Goal: Task Accomplishment & Management: Manage account settings

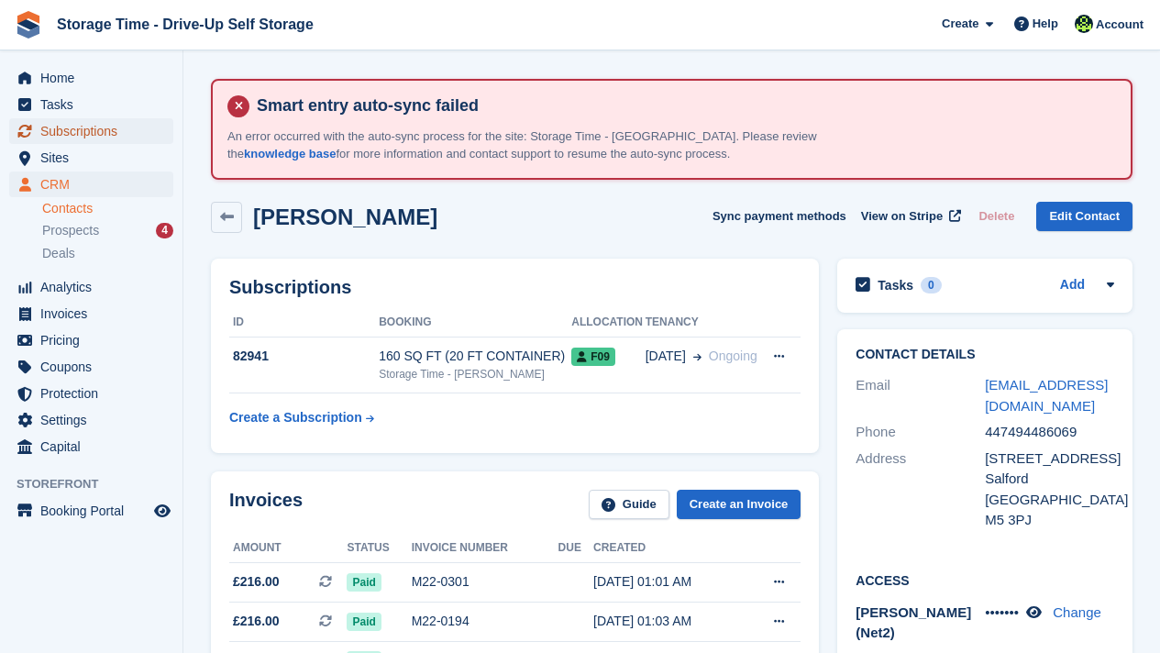
click at [93, 131] on span "Subscriptions" at bounding box center [95, 131] width 110 height 26
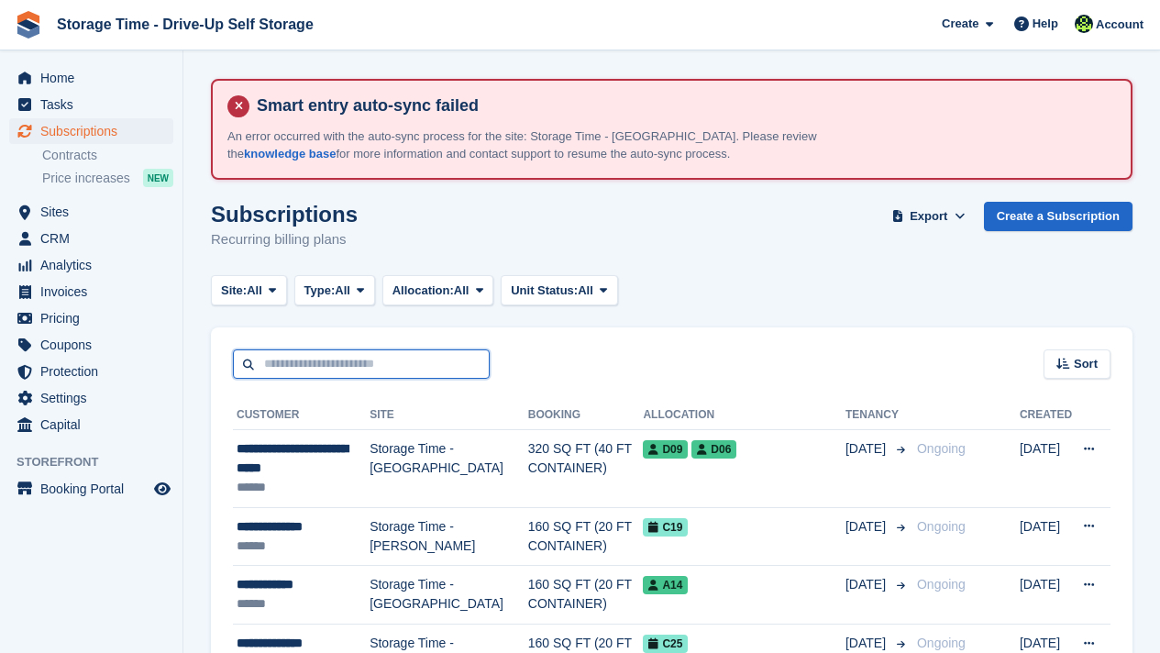
click at [353, 356] on input "text" at bounding box center [361, 364] width 257 height 30
type input "*****"
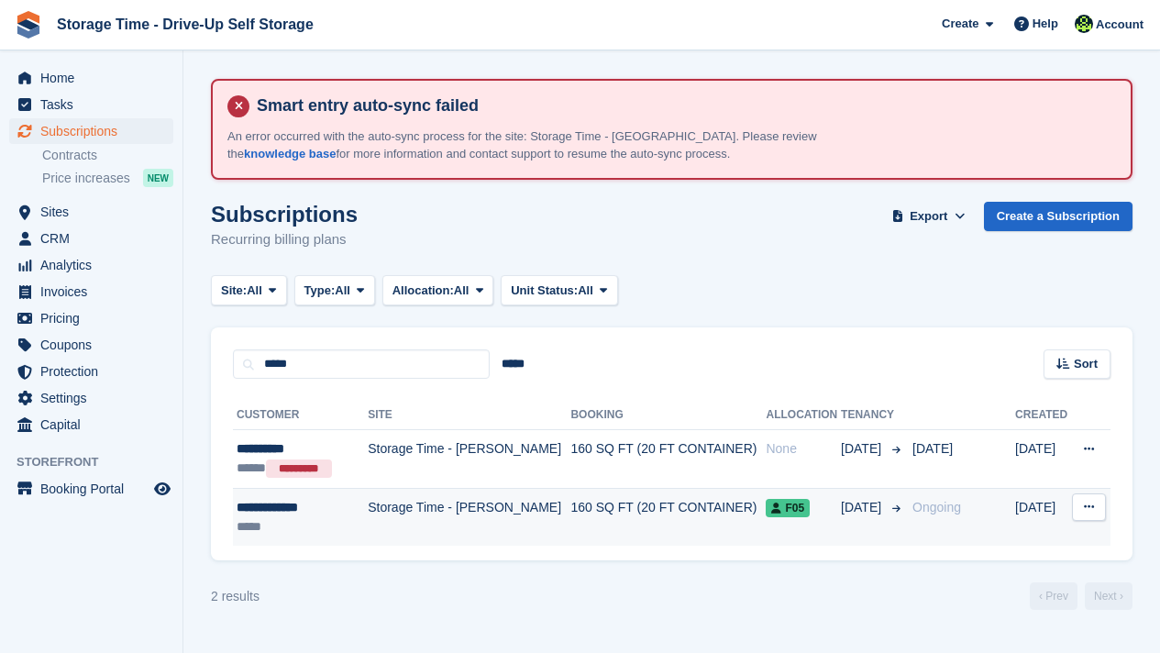
click at [415, 526] on td "Storage Time - [PERSON_NAME]" at bounding box center [469, 517] width 203 height 58
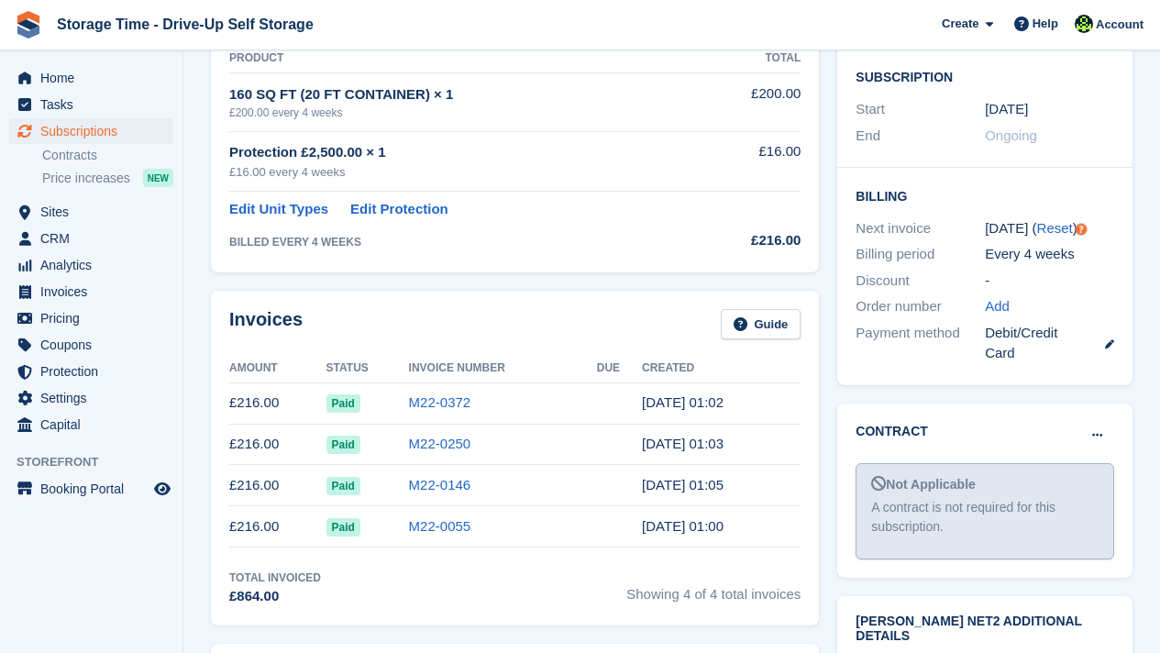
scroll to position [513, 0]
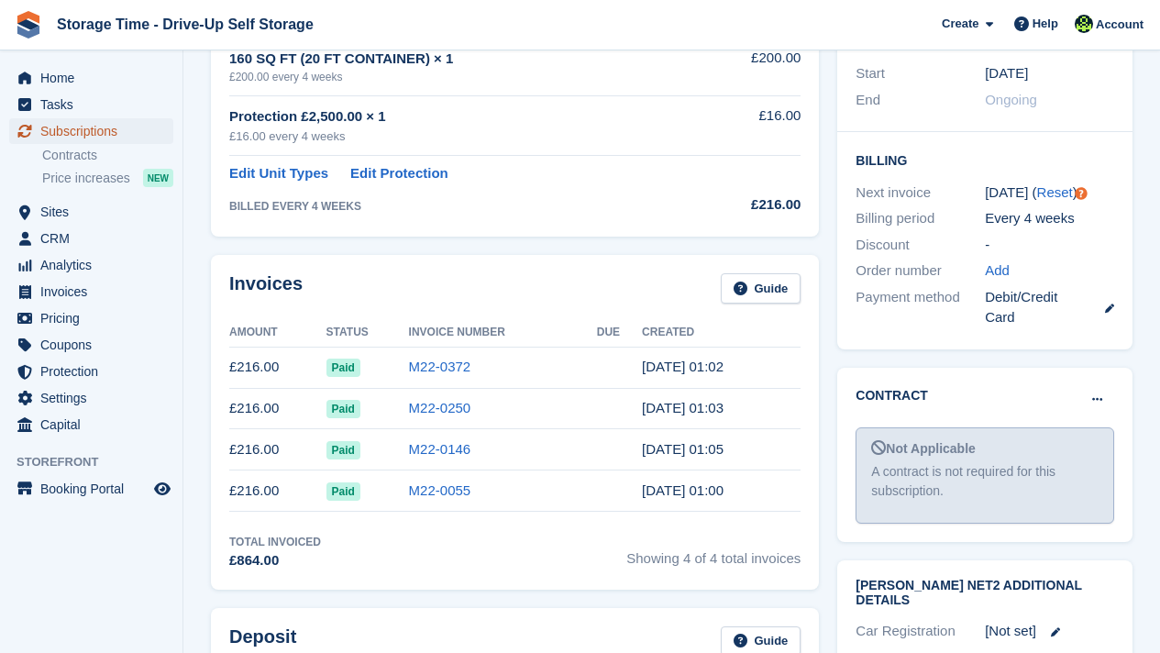
click at [110, 130] on span "Subscriptions" at bounding box center [95, 131] width 110 height 26
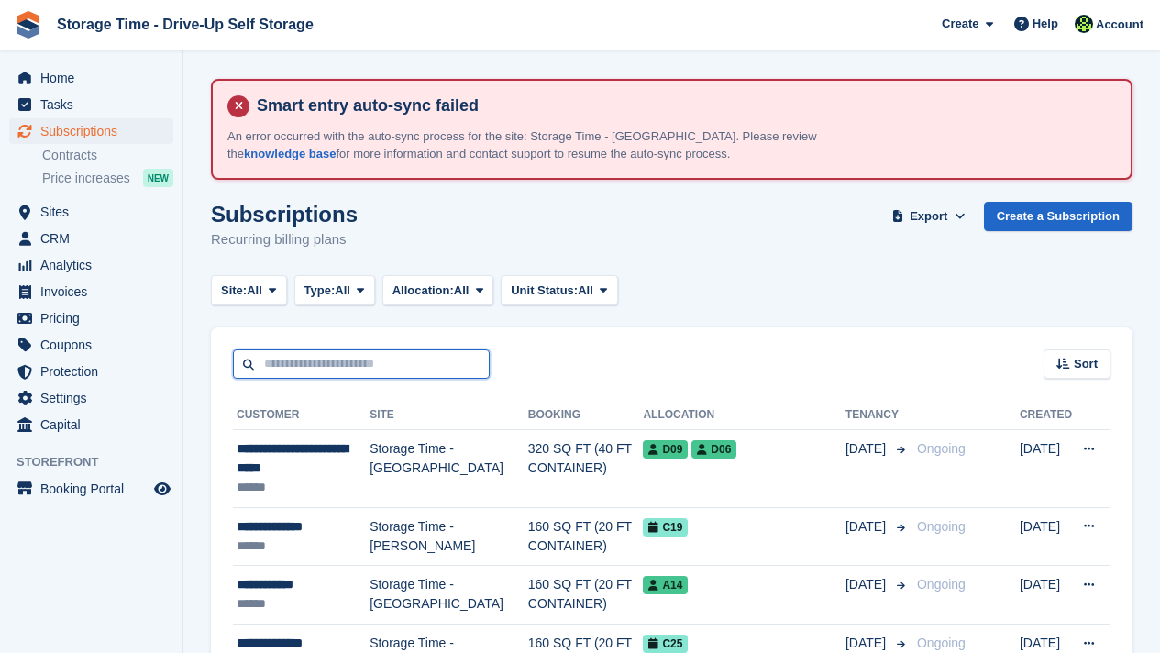
click at [341, 361] on input "text" at bounding box center [361, 364] width 257 height 30
type input "**********"
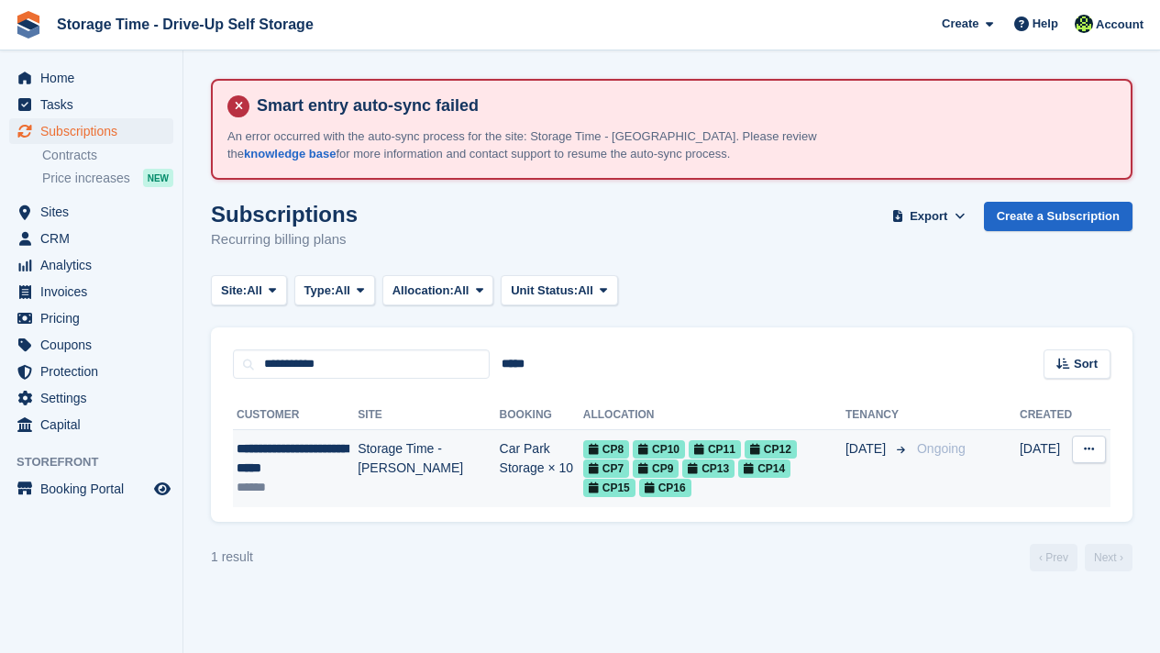
click at [379, 468] on td "Storage Time - [PERSON_NAME]" at bounding box center [427, 468] width 141 height 77
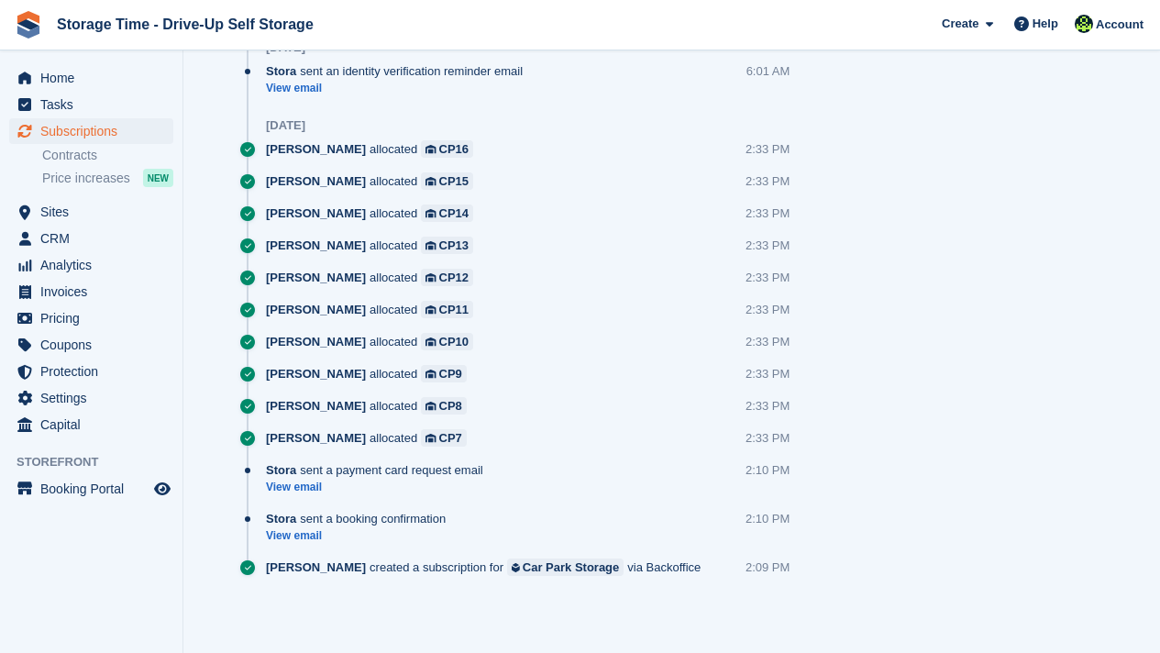
scroll to position [1821, 0]
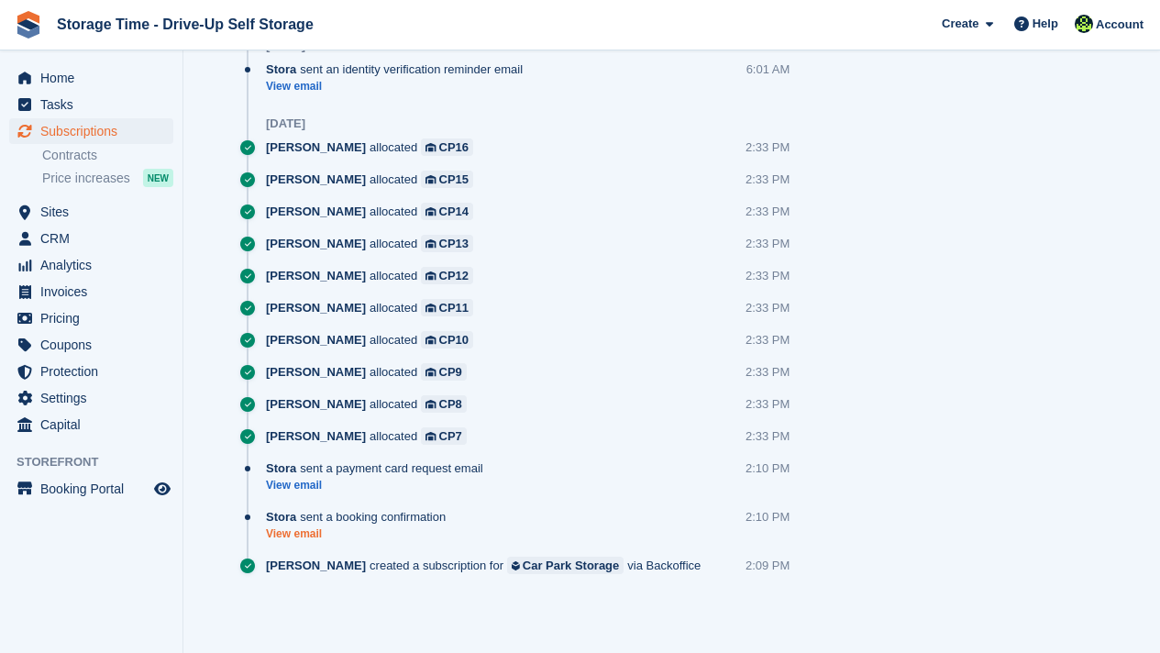
click at [311, 535] on link "View email" at bounding box center [360, 534] width 189 height 16
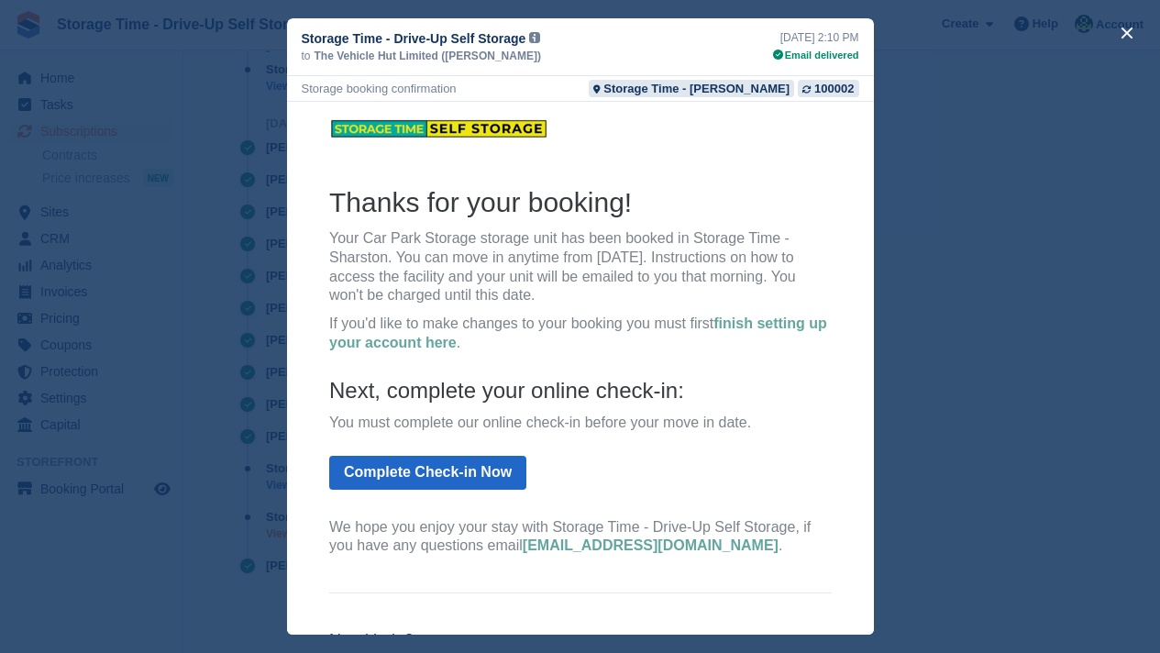
scroll to position [0, 0]
click at [977, 176] on div "close" at bounding box center [580, 326] width 1160 height 653
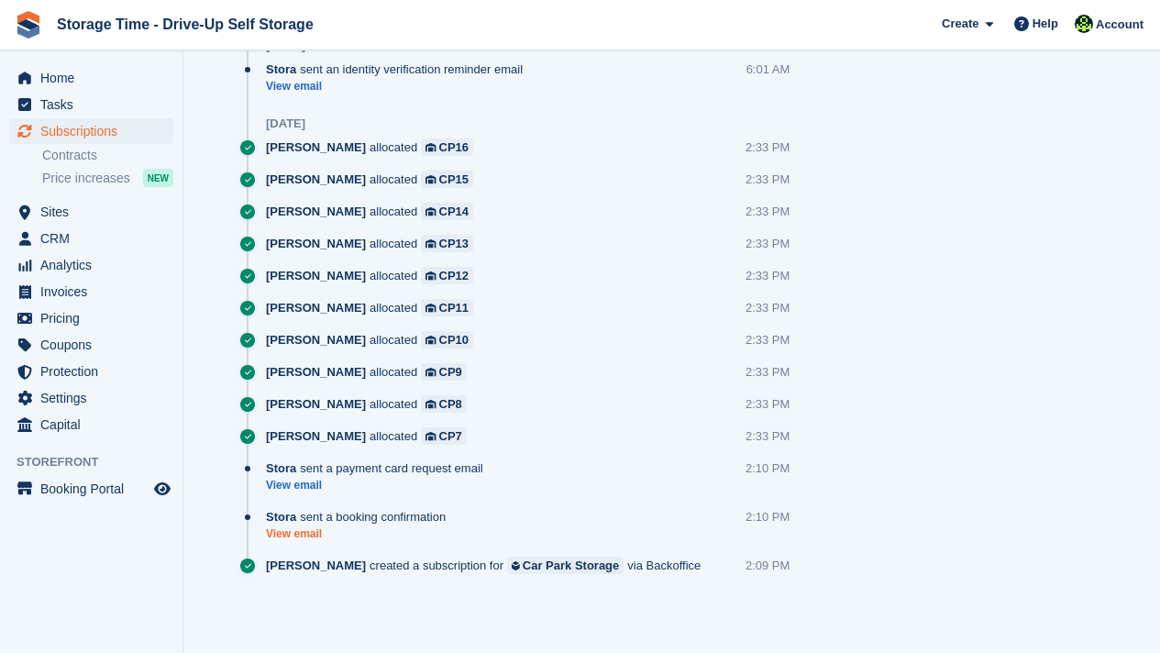
click at [310, 540] on link "View email" at bounding box center [360, 534] width 189 height 16
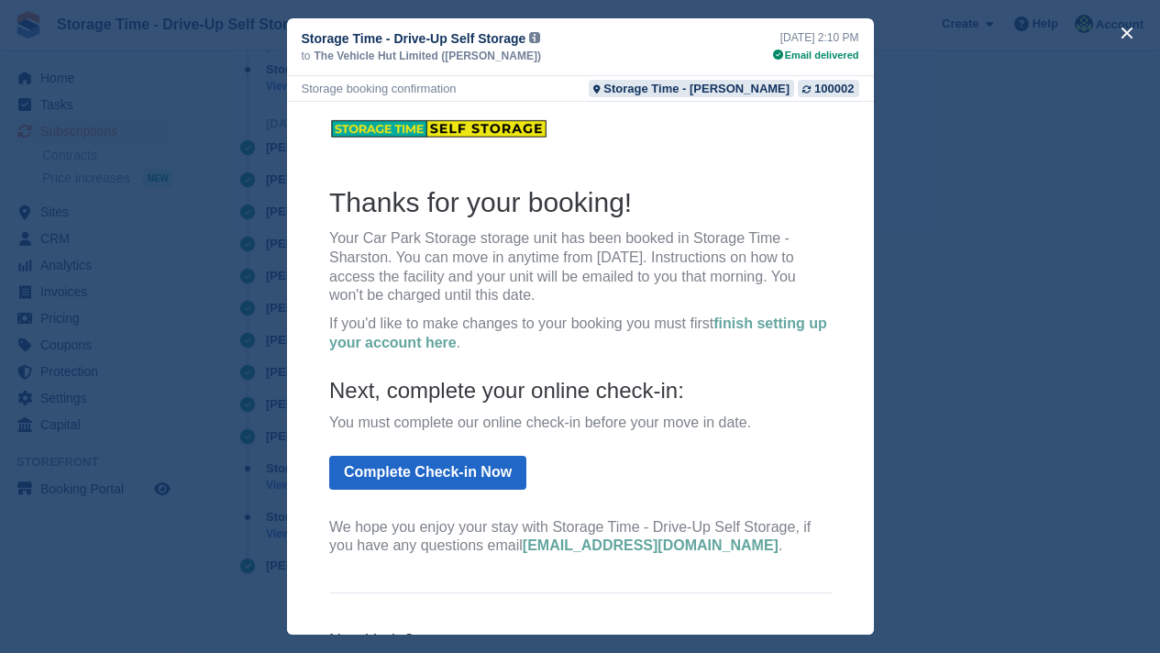
scroll to position [3, 0]
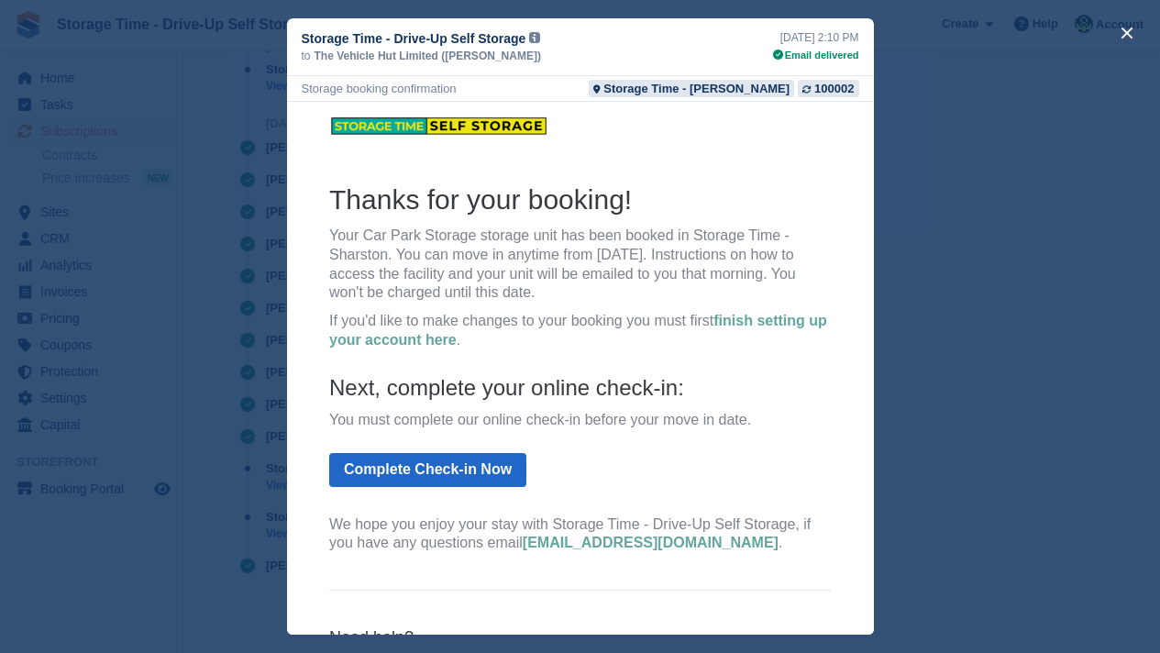
drag, startPoint x: 769, startPoint y: 38, endPoint x: 863, endPoint y: 42, distance: 93.6
click at [863, 42] on div "Storage Time - Drive-Up Self Storage from: Storage Time - Drive-Up Self Storage…" at bounding box center [580, 47] width 587 height 58
click at [962, 354] on div "close" at bounding box center [580, 326] width 1160 height 653
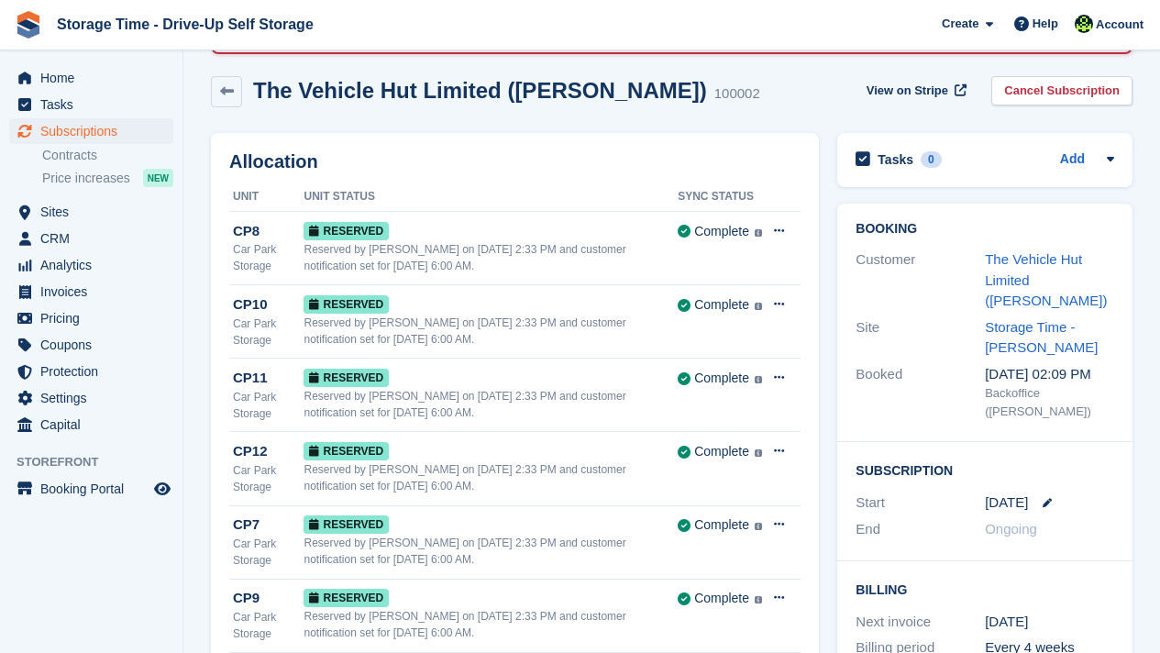
scroll to position [98, 0]
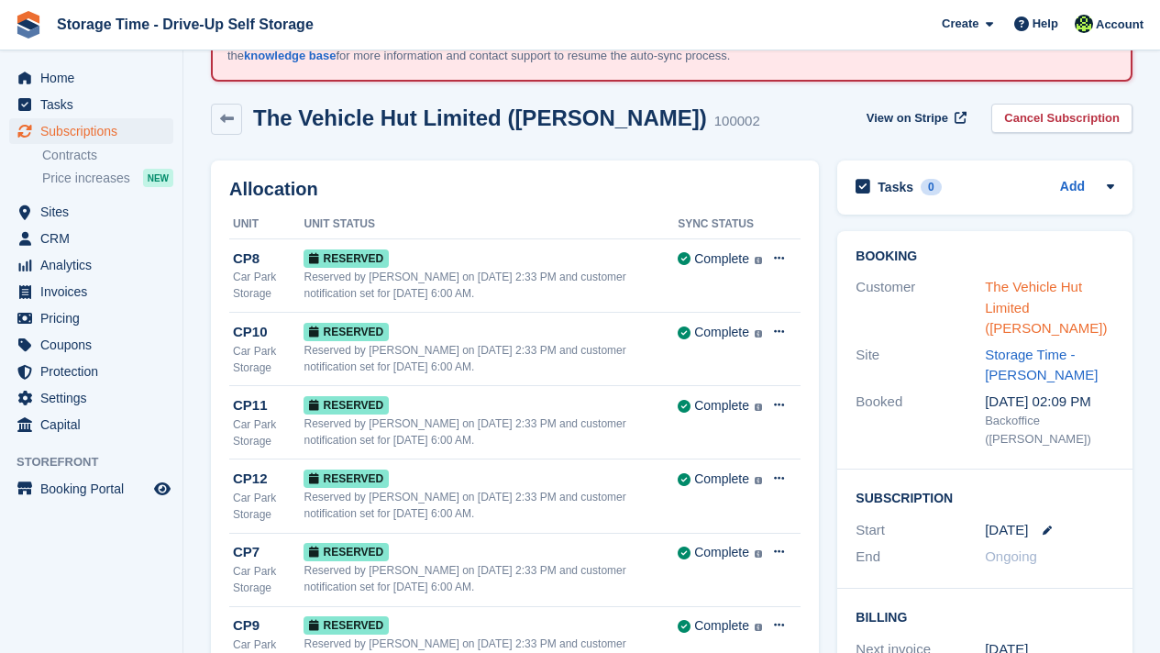
click at [1009, 292] on link "The Vehicle Hut Limited ([PERSON_NAME])" at bounding box center [1045, 307] width 122 height 57
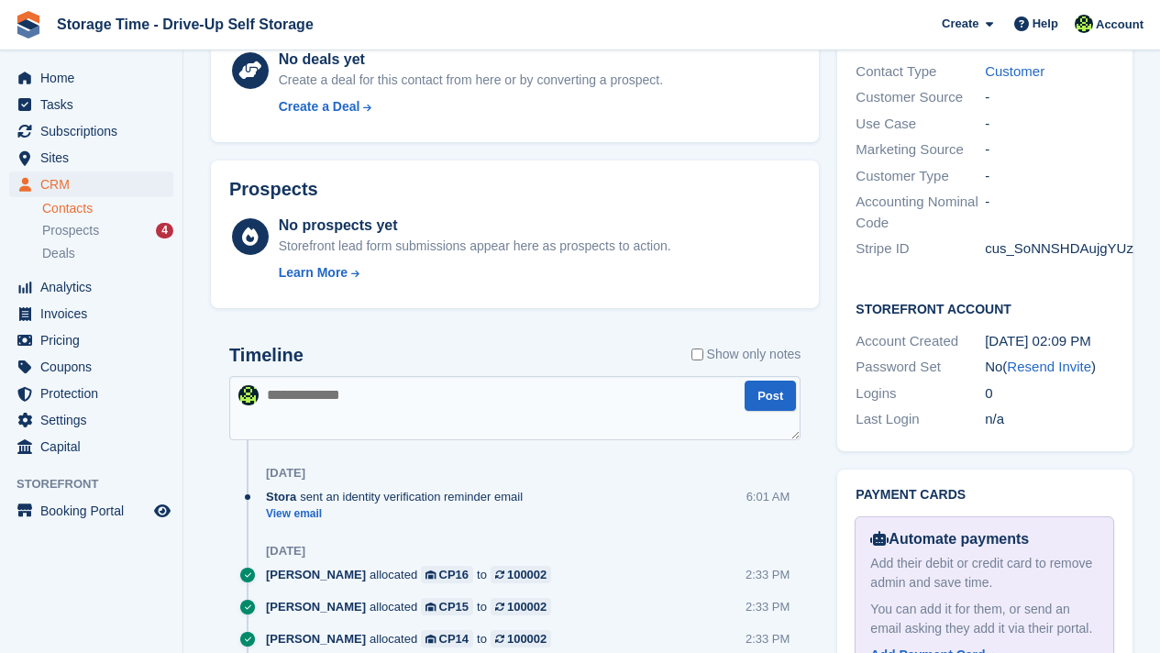
scroll to position [880, 0]
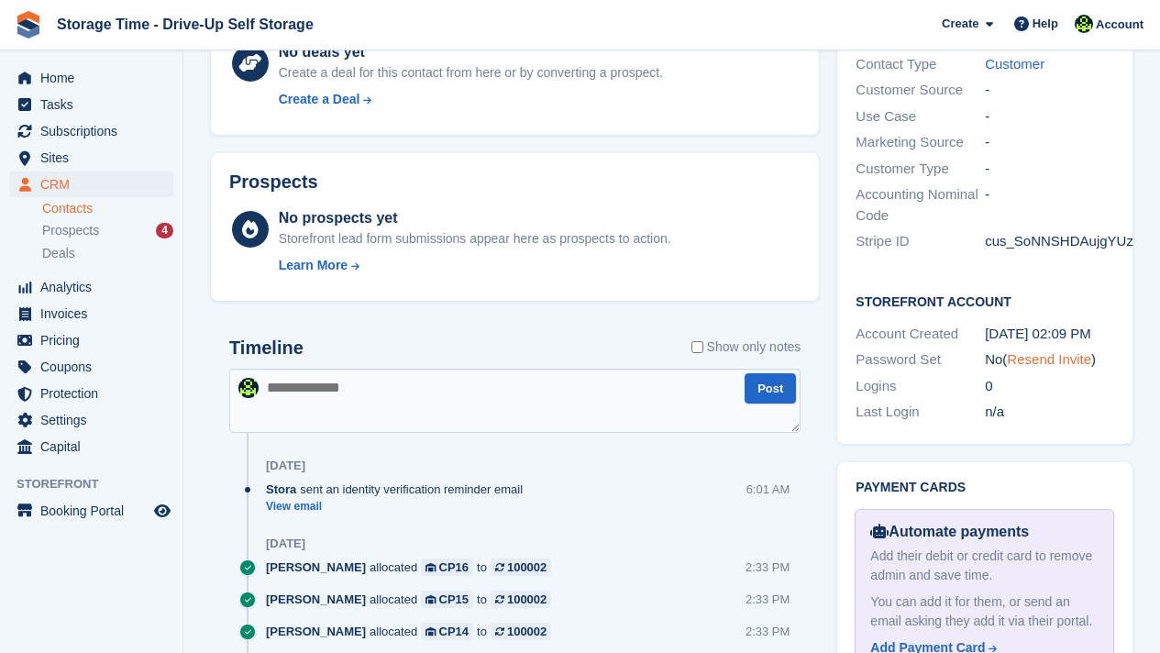
click at [1027, 351] on link "Resend Invite" at bounding box center [1048, 359] width 84 height 16
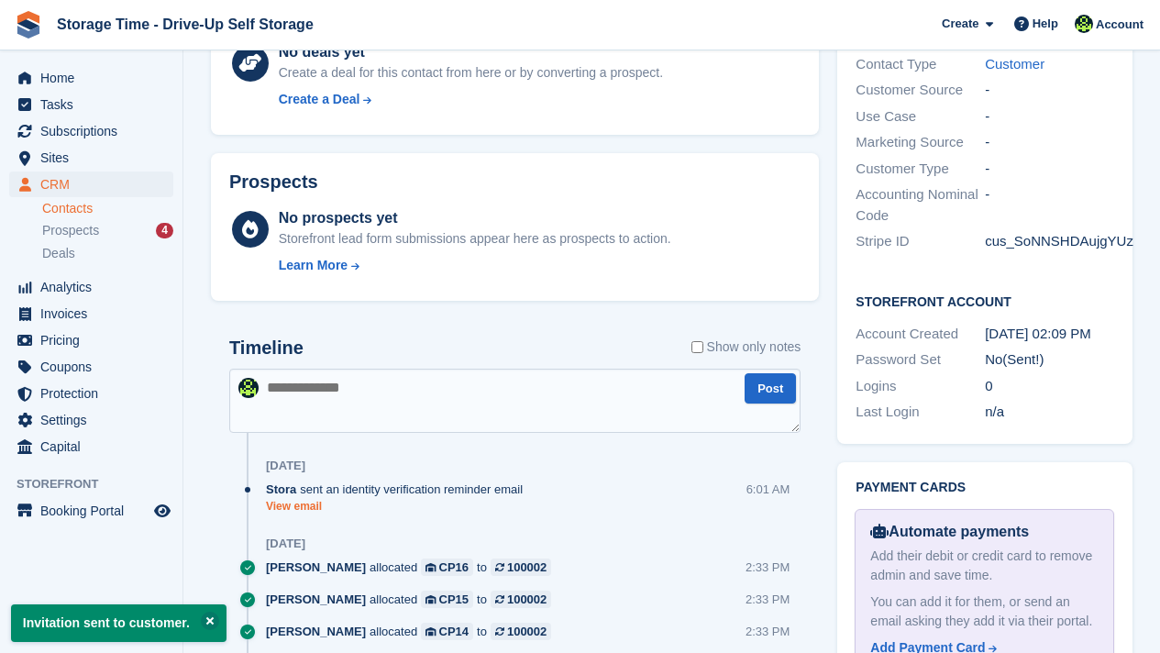
click at [301, 505] on link "View email" at bounding box center [399, 507] width 266 height 16
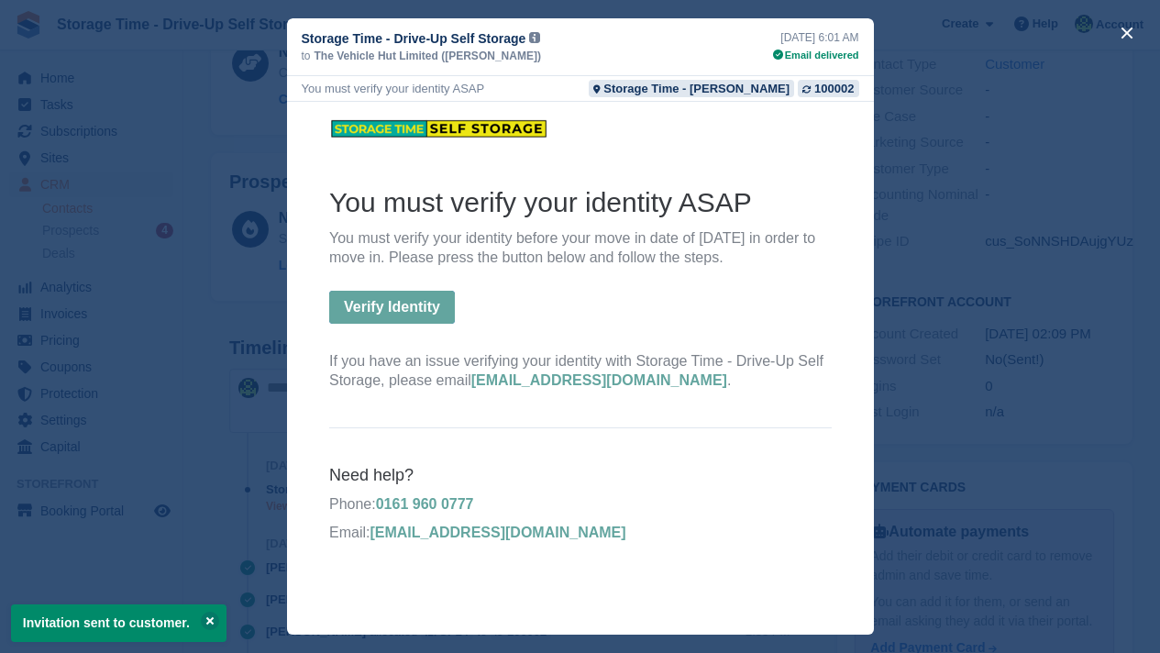
scroll to position [0, 0]
click at [1054, 282] on div "close" at bounding box center [580, 326] width 1160 height 653
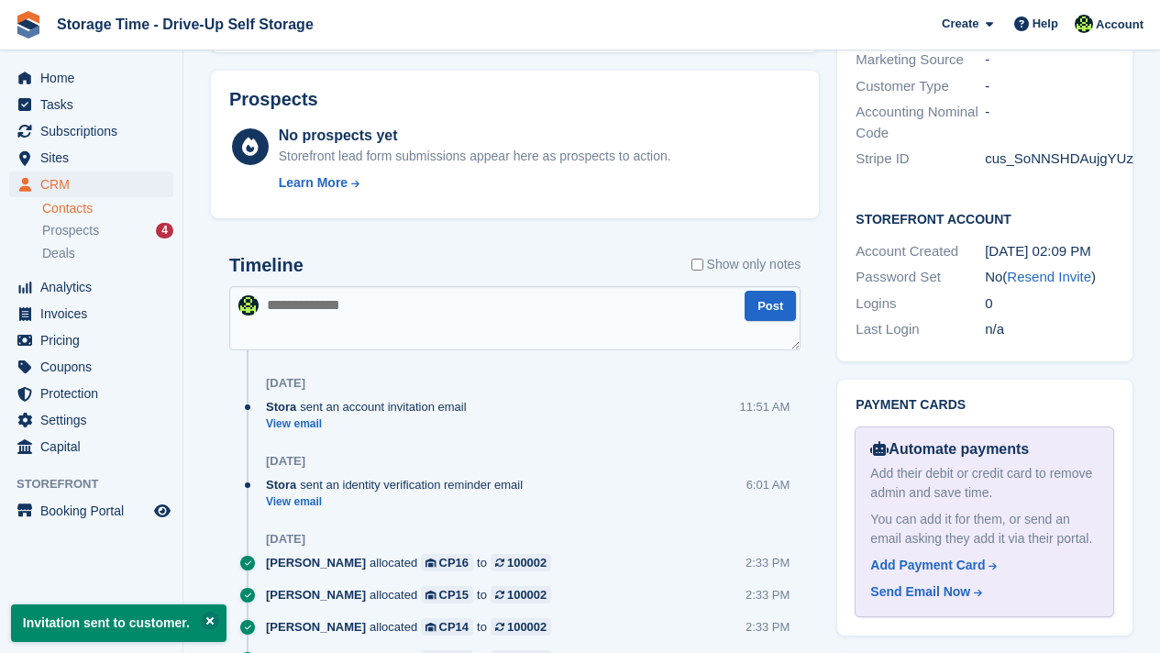
scroll to position [990, 0]
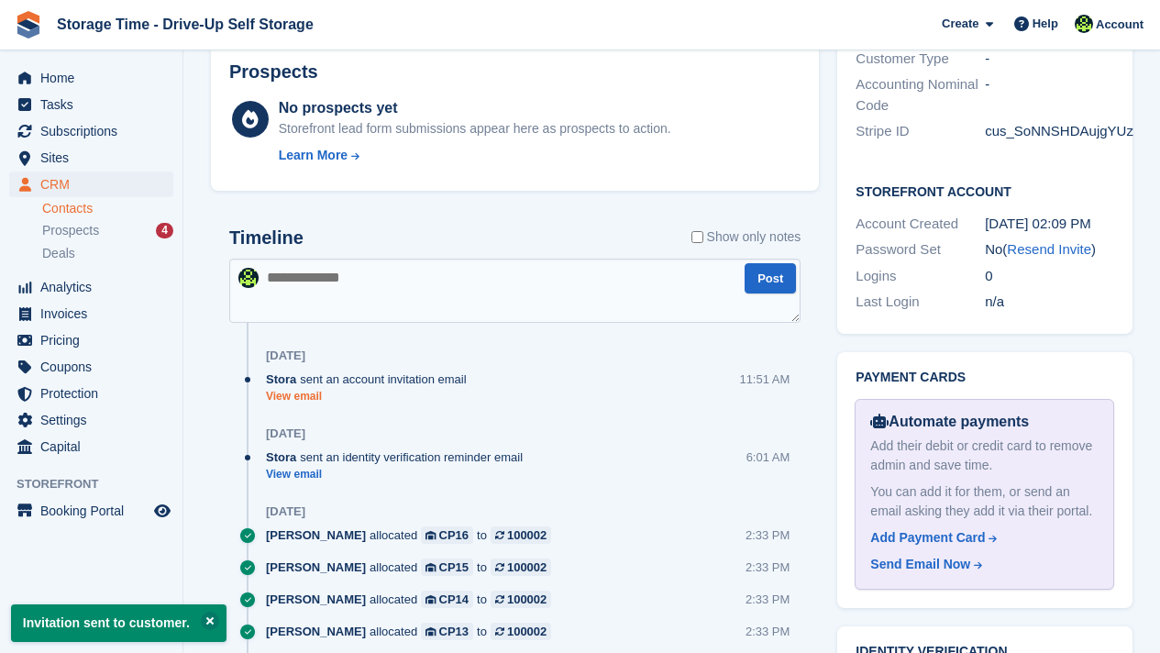
click at [300, 394] on link "View email" at bounding box center [371, 397] width 210 height 16
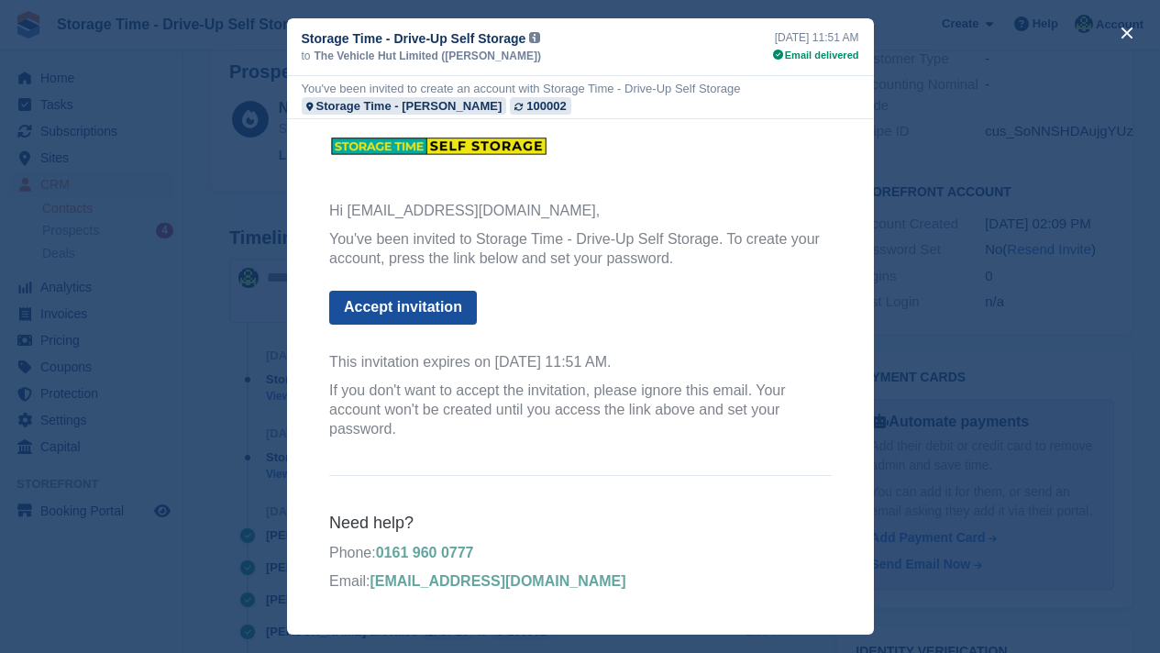
click at [421, 312] on link "Accept invitation" at bounding box center [402, 308] width 148 height 34
click at [1129, 37] on button "close" at bounding box center [1126, 32] width 29 height 29
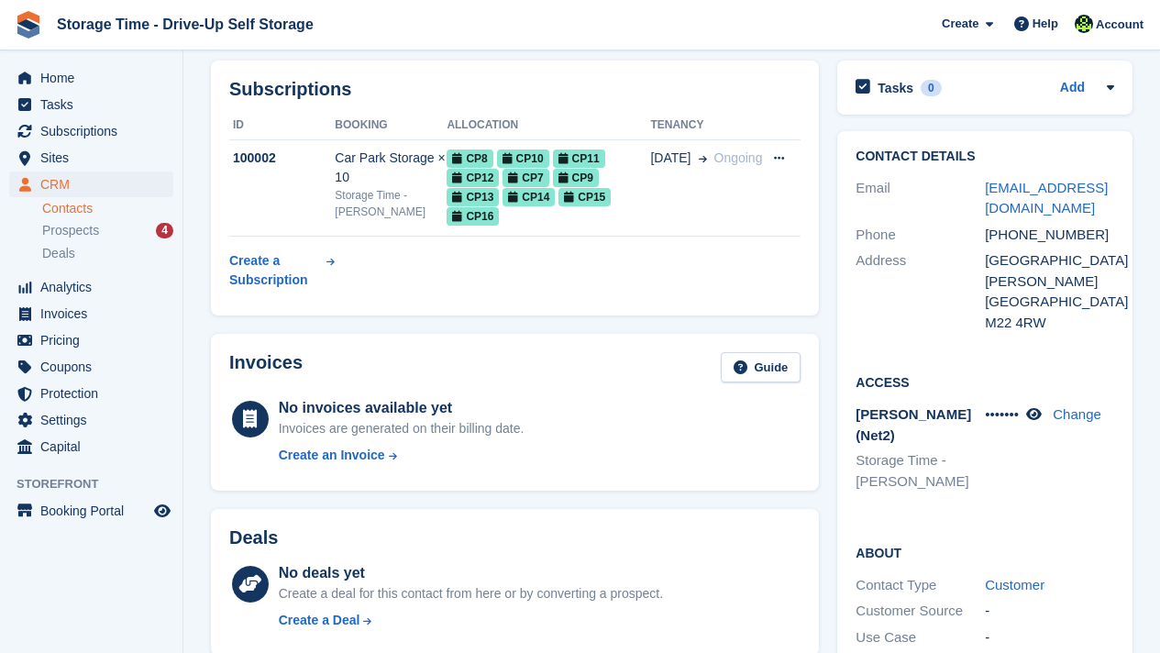
scroll to position [363, 0]
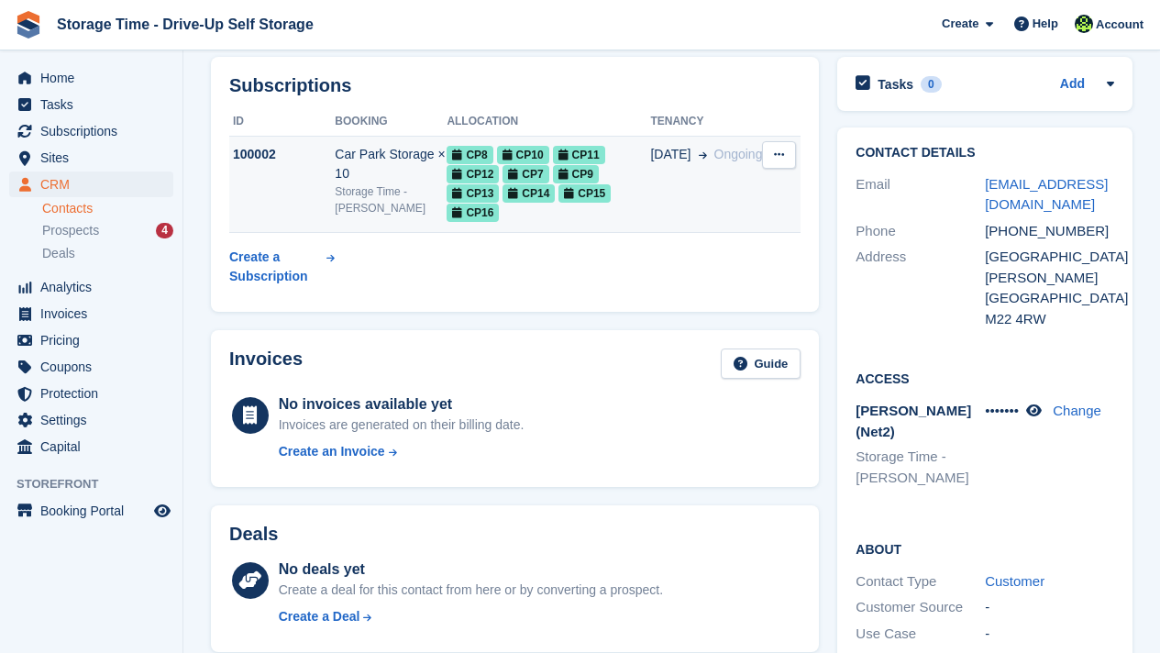
click at [555, 184] on span "CP14" at bounding box center [528, 193] width 52 height 18
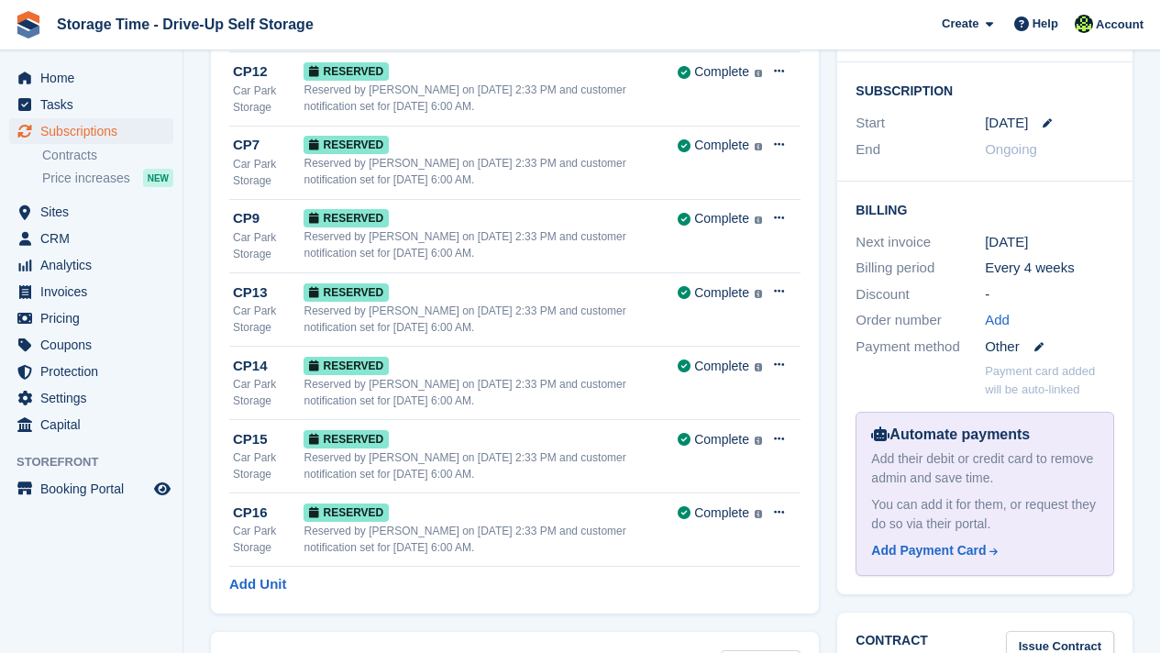
scroll to position [507, 0]
